Goal: Answer question/provide support: Answer question/provide support

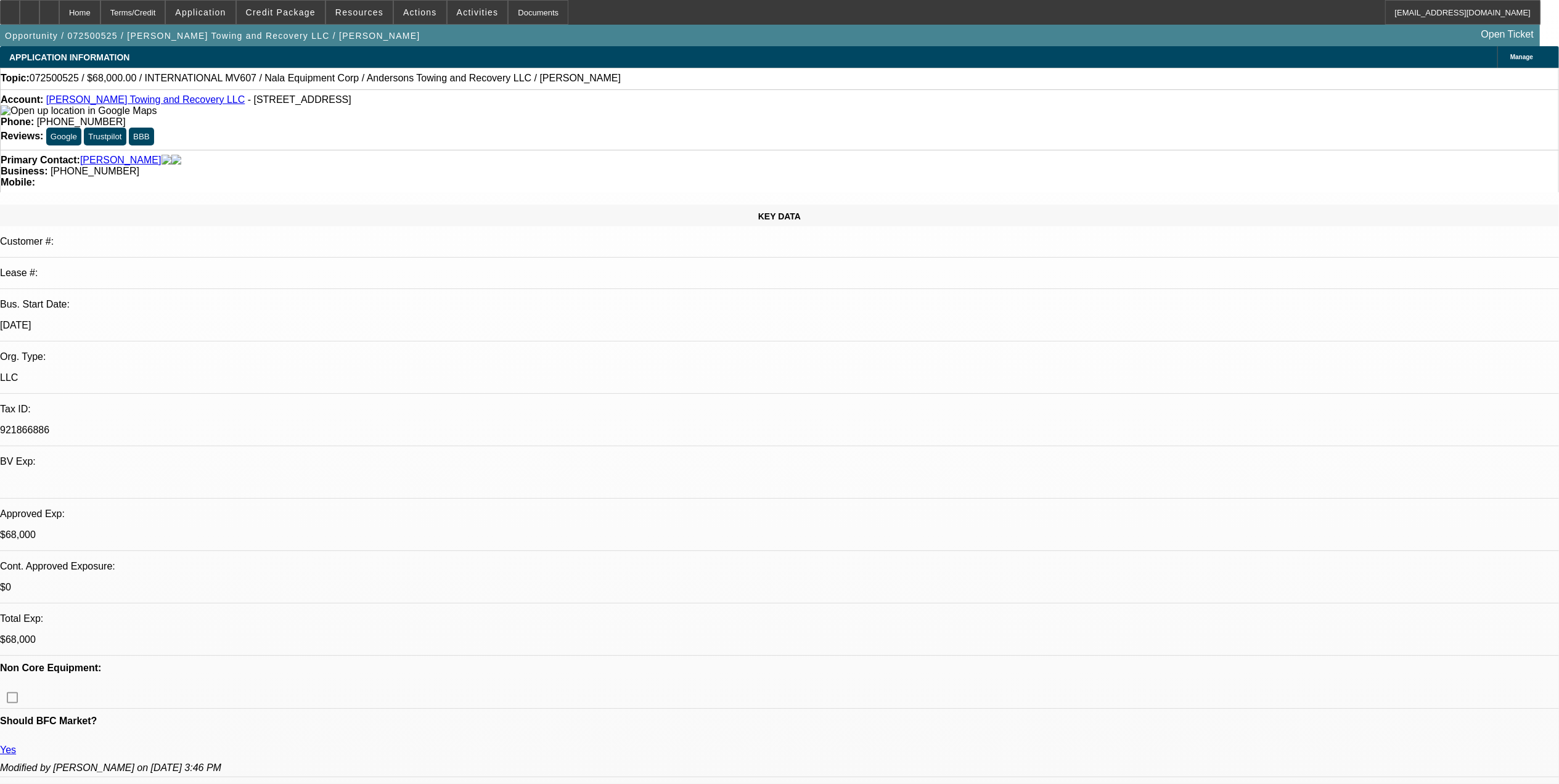
select select "0"
select select "2"
select select "0"
select select "0.15"
select select "2"
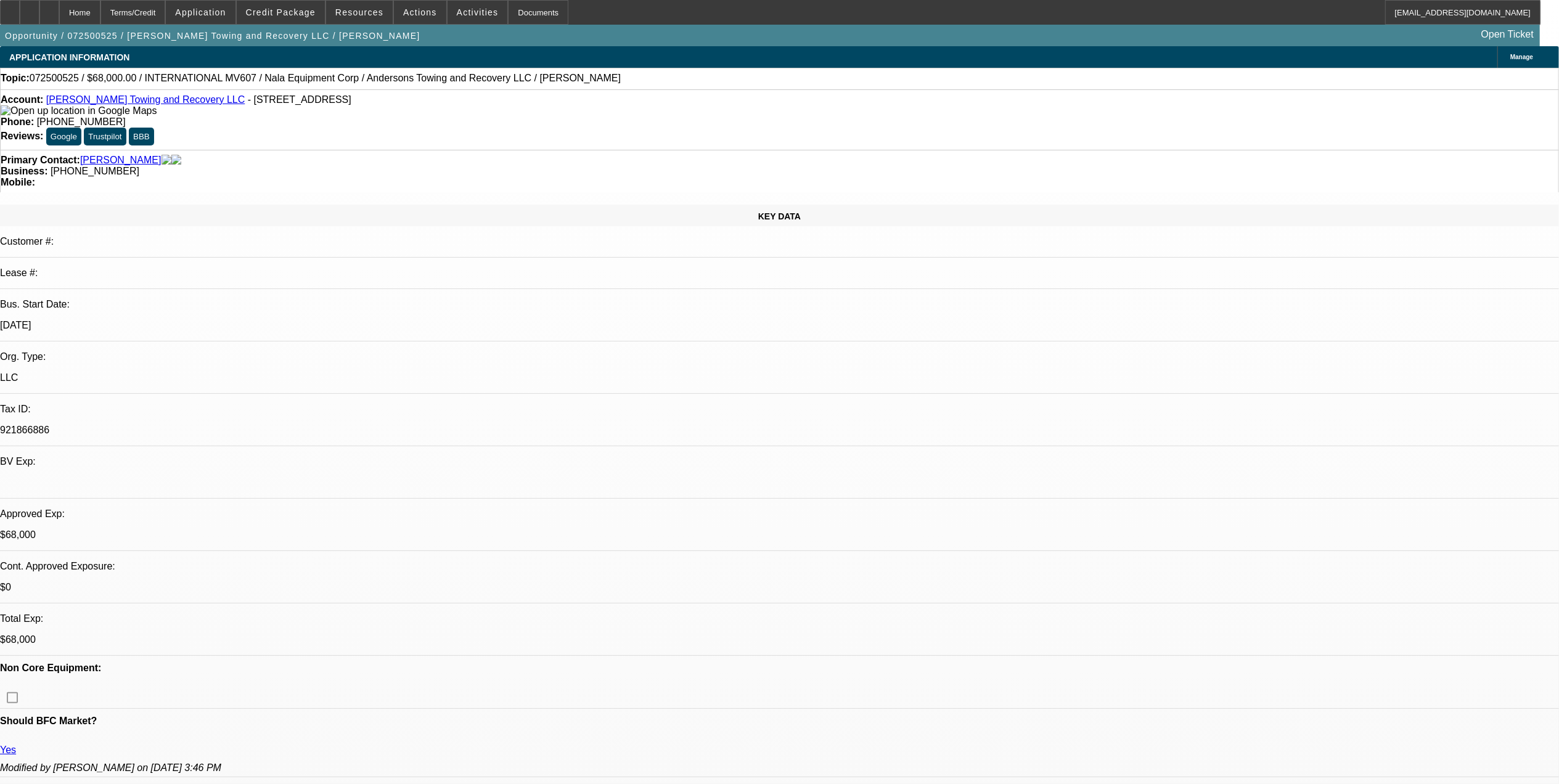
select select "0"
select select "1"
select select "2"
select select "6"
select select "1"
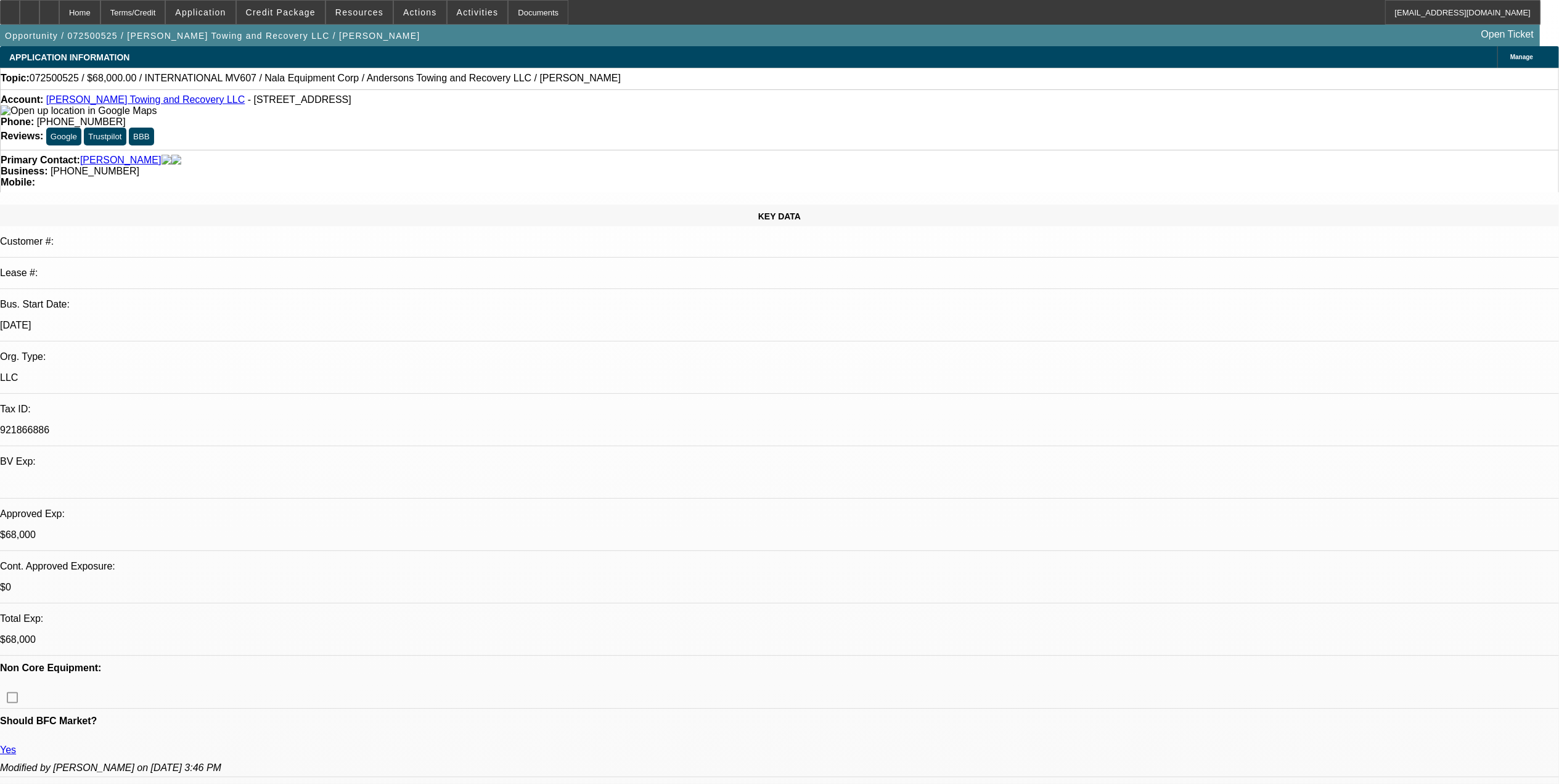
select select "2"
select select "6"
drag, startPoint x: 1085, startPoint y: 262, endPoint x: 1093, endPoint y: 264, distance: 8.2
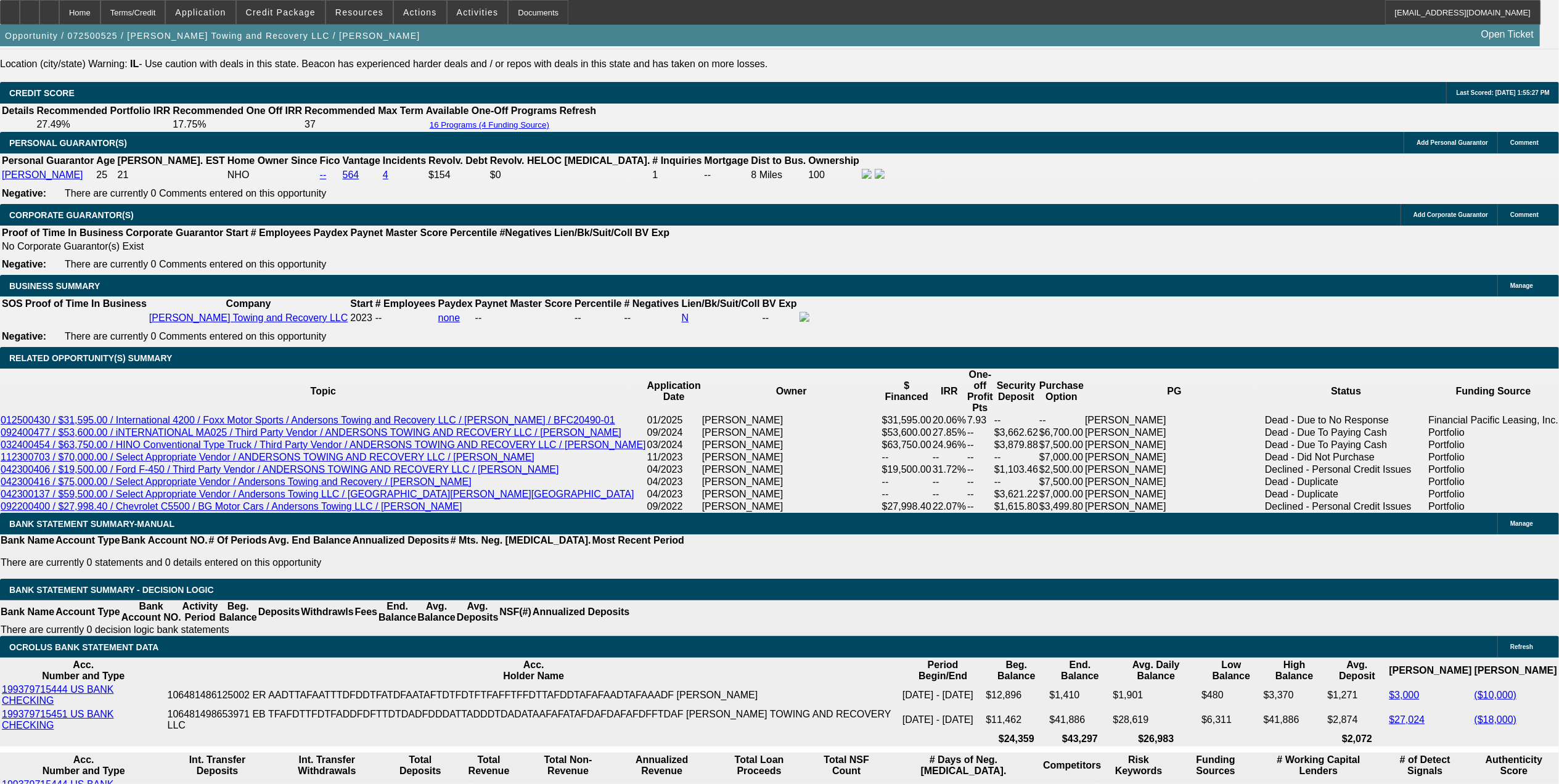
scroll to position [1807, 0]
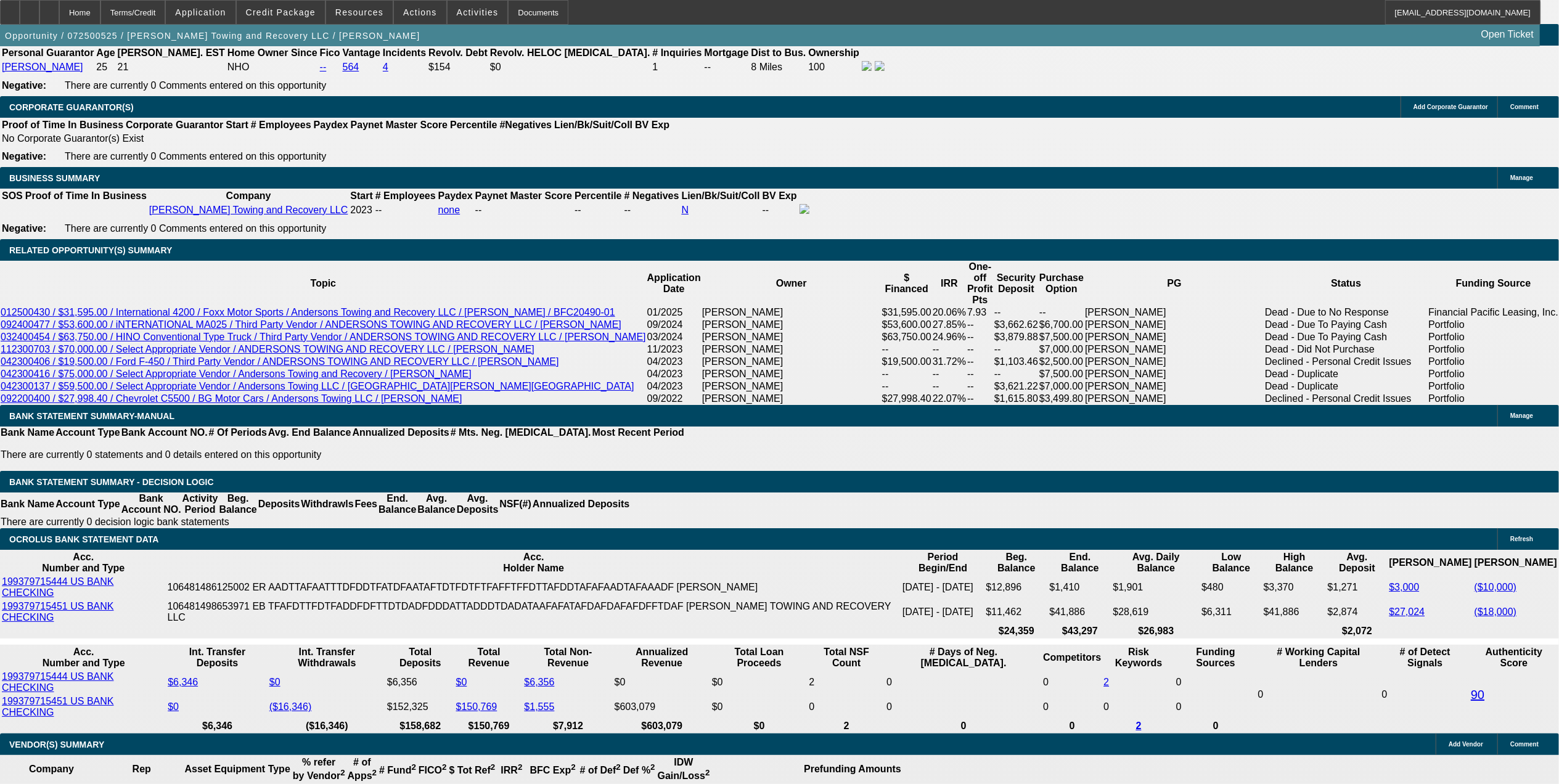
drag, startPoint x: 314, startPoint y: 424, endPoint x: 341, endPoint y: 418, distance: 27.7
